Goal: Navigation & Orientation: Find specific page/section

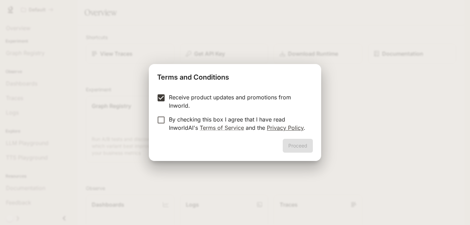
click at [268, 126] on link "Privacy Policy" at bounding box center [285, 127] width 37 height 7
click at [295, 145] on button "Proceed" at bounding box center [298, 146] width 30 height 14
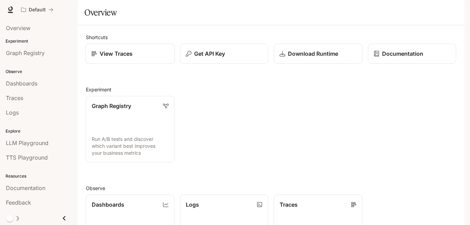
click at [108, 58] on p "View Traces" at bounding box center [116, 53] width 33 height 8
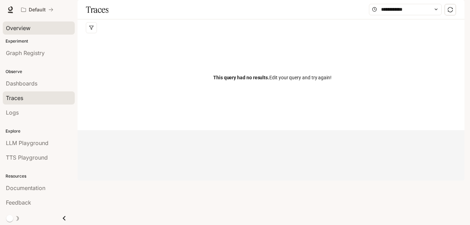
click at [29, 33] on link "Overview" at bounding box center [39, 27] width 72 height 13
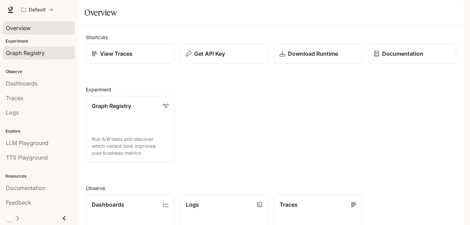
click at [29, 52] on span "Graph Registry" at bounding box center [25, 53] width 39 height 8
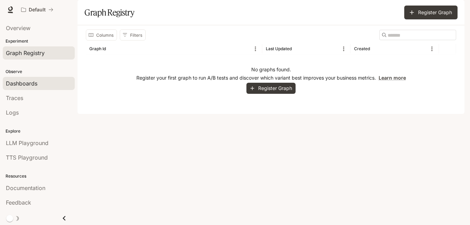
click at [28, 88] on link "Dashboards" at bounding box center [39, 83] width 72 height 13
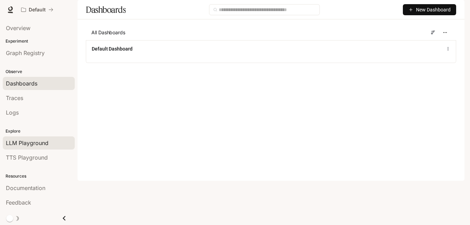
click at [48, 144] on div "LLM Playground" at bounding box center [39, 143] width 66 height 8
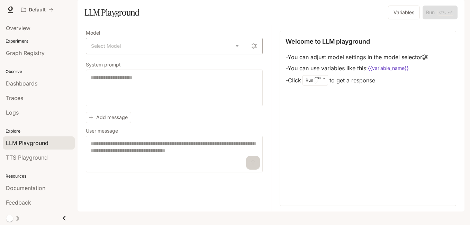
click at [242, 67] on body "Skip to main content Default Documentation Documentation Portal Overview Experi…" at bounding box center [235, 112] width 470 height 225
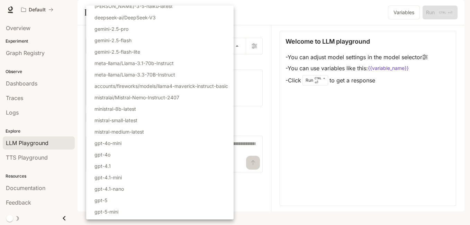
scroll to position [72, 0]
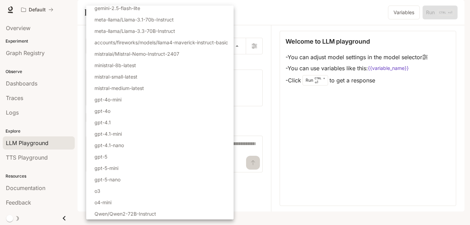
click at [268, 139] on div at bounding box center [235, 112] width 470 height 225
